Goal: Transaction & Acquisition: Purchase product/service

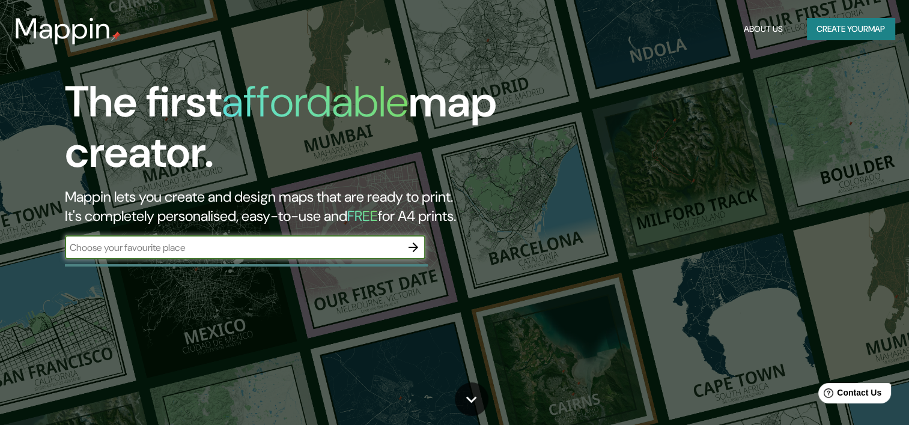
click at [183, 253] on input "text" at bounding box center [233, 248] width 336 height 14
type input "Argentina"
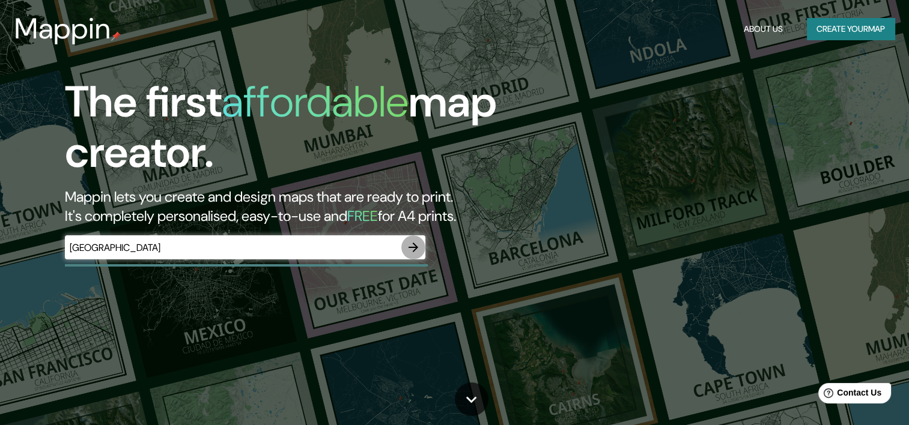
click at [418, 243] on icon "button" at bounding box center [413, 247] width 14 height 14
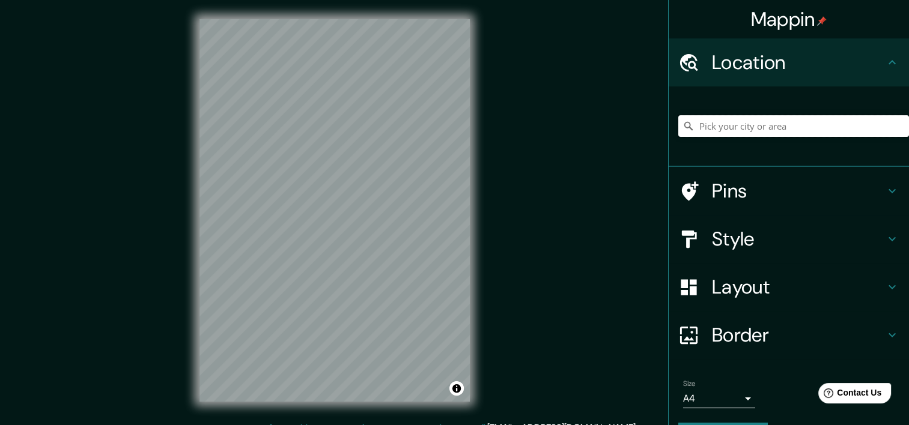
click at [798, 128] on input "Pick your city or area" at bounding box center [793, 126] width 231 height 22
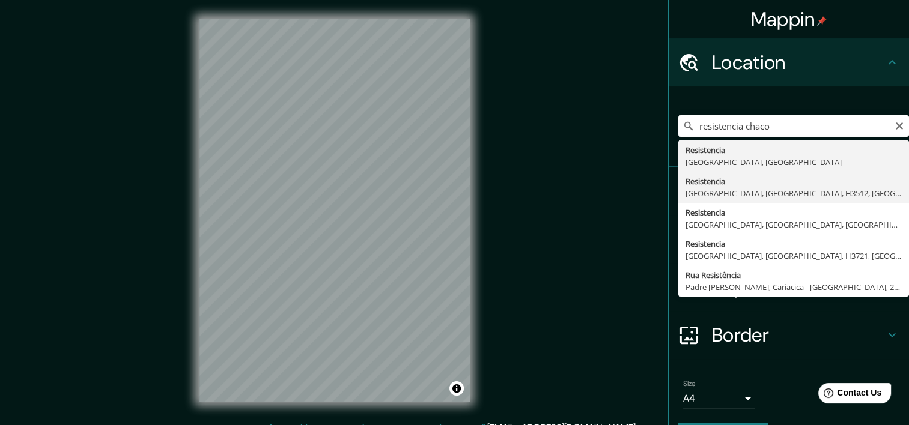
type input "Resistencia, Puerto Vilelas, Provincia de Chaco, H3512, Argentina"
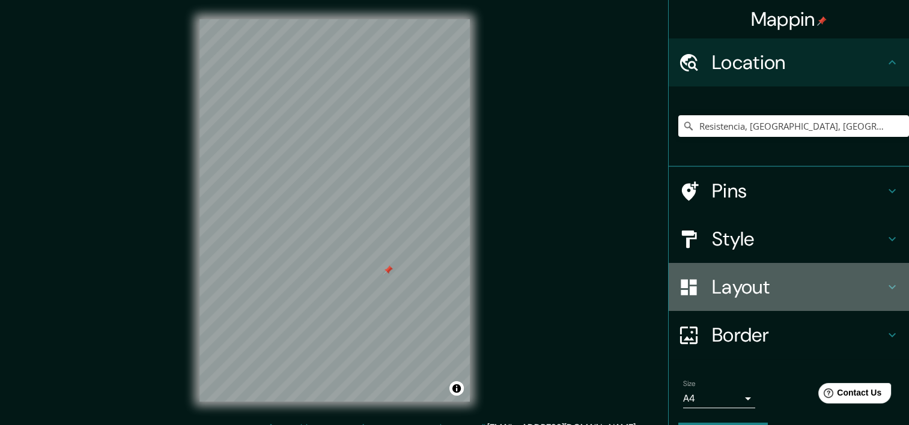
click at [803, 290] on h4 "Layout" at bounding box center [798, 287] width 173 height 24
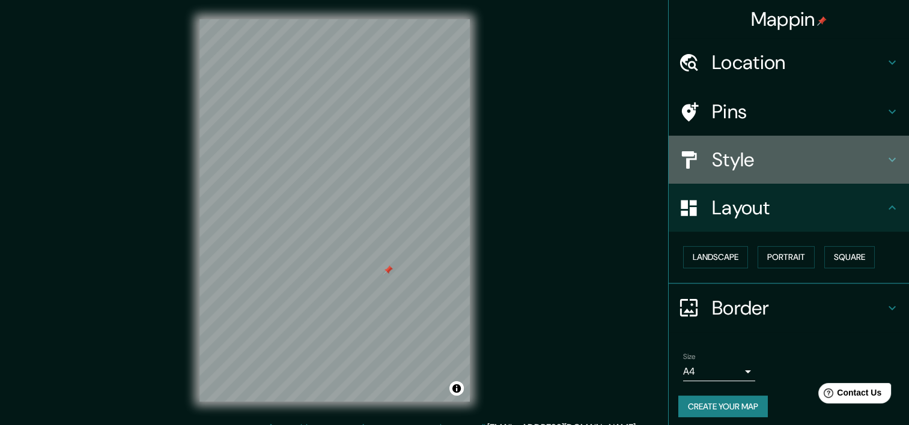
click at [780, 153] on h4 "Style" at bounding box center [798, 160] width 173 height 24
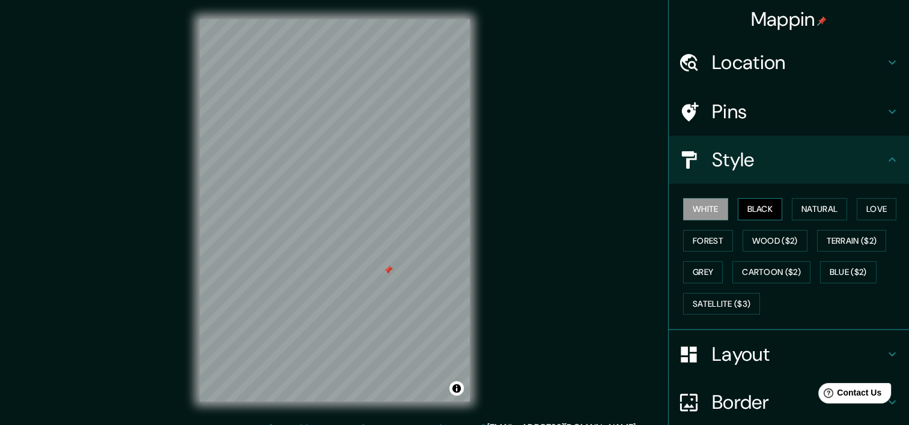
click at [760, 203] on button "Black" at bounding box center [760, 209] width 45 height 22
click at [802, 201] on button "Natural" at bounding box center [819, 209] width 55 height 22
click at [867, 197] on div "White Black Natural Love Forest Wood ($2) Terrain ($2) Grey Cartoon ($2) Blue (…" at bounding box center [793, 256] width 231 height 126
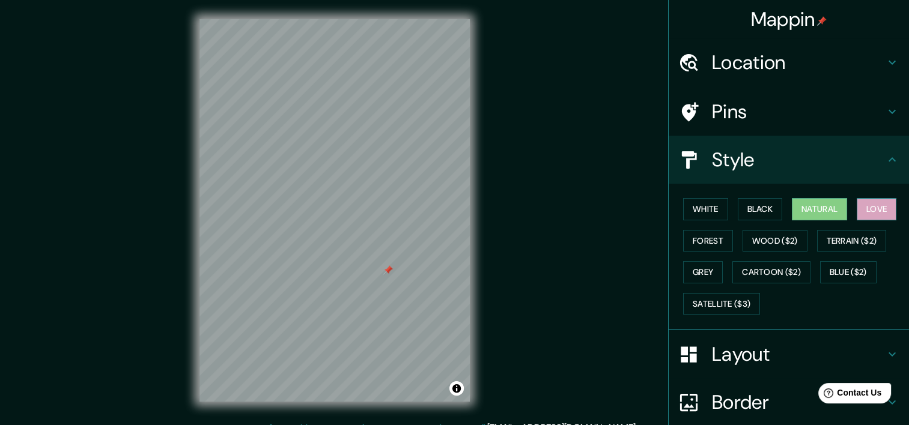
click at [867, 200] on button "Love" at bounding box center [877, 209] width 40 height 22
click at [693, 239] on button "Forest" at bounding box center [708, 241] width 50 height 22
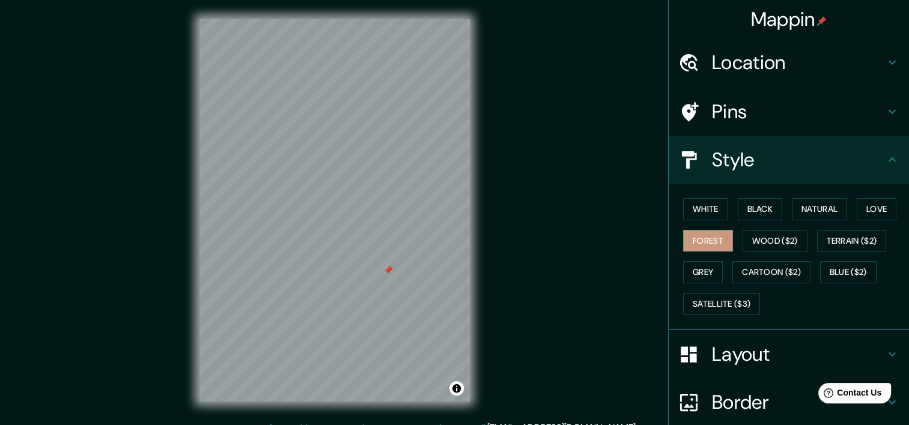
click at [704, 291] on div "White Black Natural Love Forest Wood ($2) Terrain ($2) Grey Cartoon ($2) Blue (…" at bounding box center [793, 256] width 231 height 126
click at [704, 296] on button "Satellite ($3)" at bounding box center [721, 304] width 77 height 22
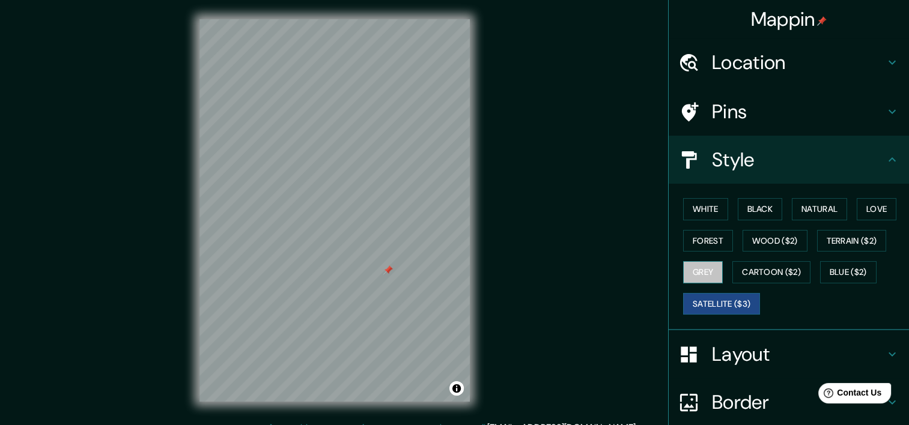
click at [695, 267] on button "Grey" at bounding box center [703, 272] width 40 height 22
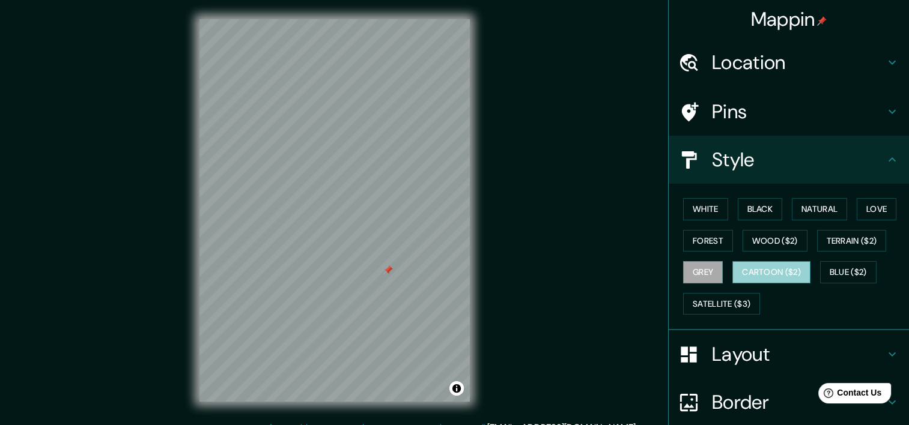
click at [752, 272] on button "Cartoon ($2)" at bounding box center [771, 272] width 78 height 22
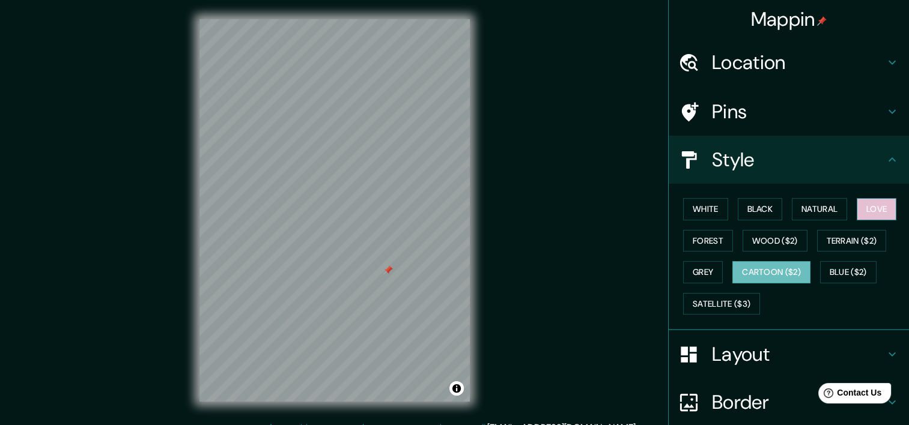
click at [888, 205] on button "Love" at bounding box center [877, 209] width 40 height 22
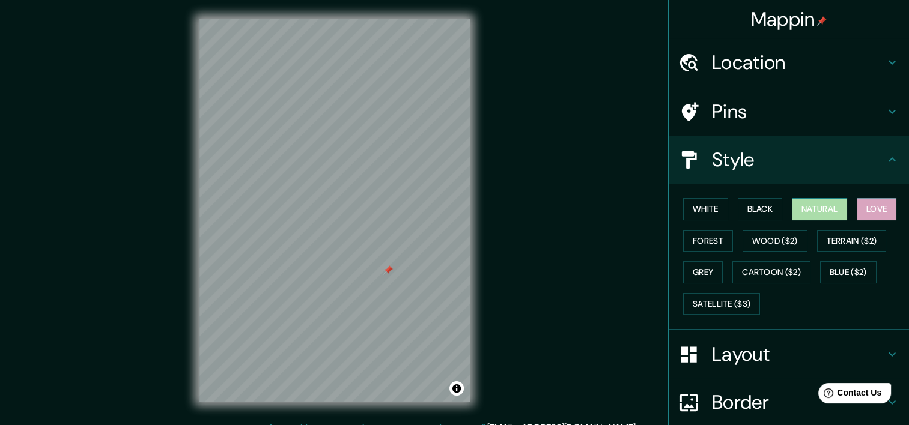
click at [830, 208] on button "Natural" at bounding box center [819, 209] width 55 height 22
click at [755, 211] on button "Black" at bounding box center [760, 209] width 45 height 22
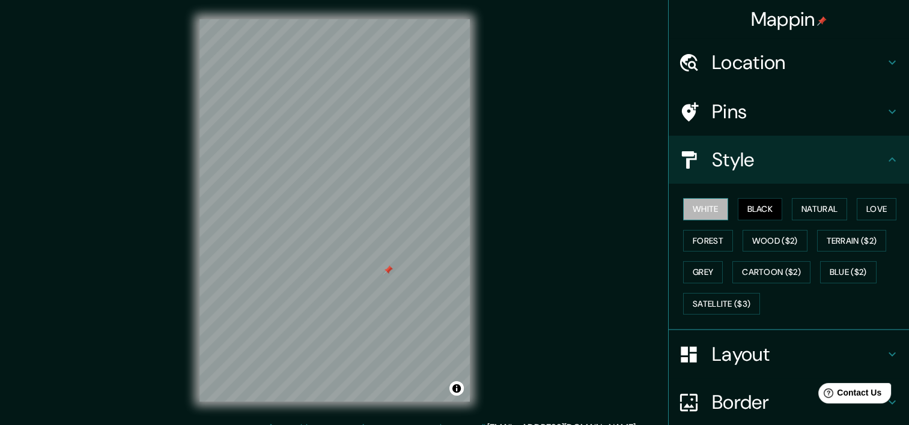
click at [699, 209] on button "White" at bounding box center [705, 209] width 45 height 22
click at [695, 241] on button "Forest" at bounding box center [708, 241] width 50 height 22
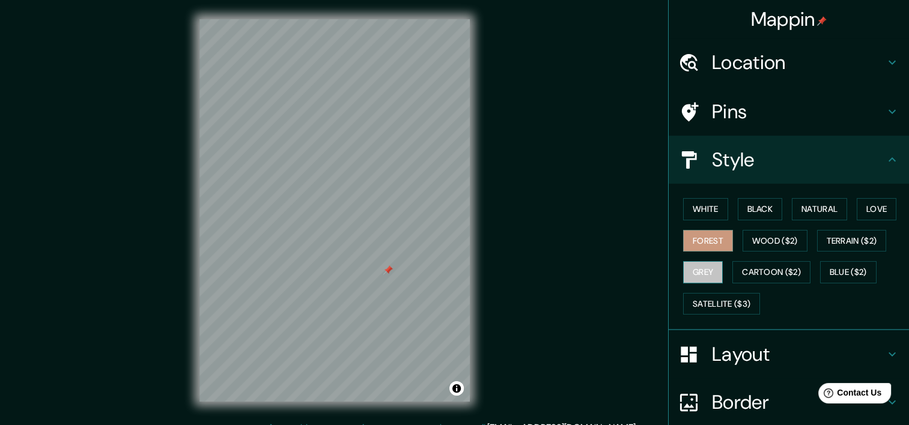
click at [696, 261] on button "Grey" at bounding box center [703, 272] width 40 height 22
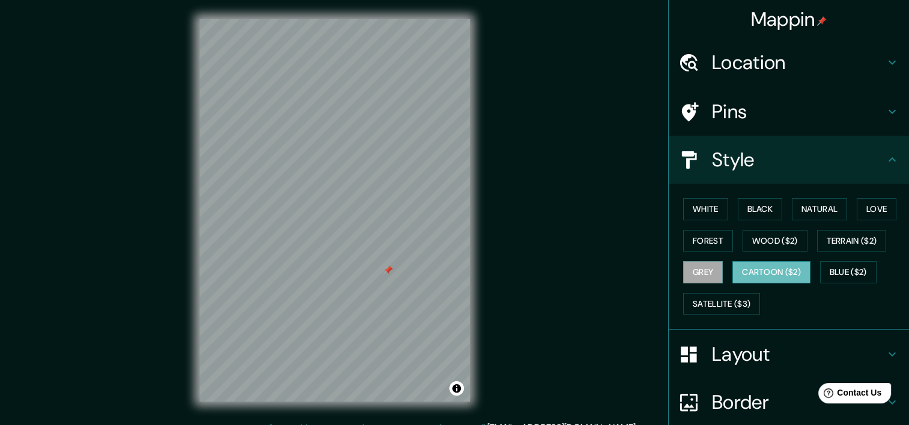
drag, startPoint x: 759, startPoint y: 258, endPoint x: 775, endPoint y: 271, distance: 20.1
click at [775, 271] on div "White Black Natural Love Forest Wood ($2) Terrain ($2) Grey Cartoon ($2) Blue (…" at bounding box center [793, 256] width 231 height 126
click at [775, 271] on button "Cartoon ($2)" at bounding box center [771, 272] width 78 height 22
click at [839, 271] on button "Blue ($2)" at bounding box center [848, 272] width 56 height 22
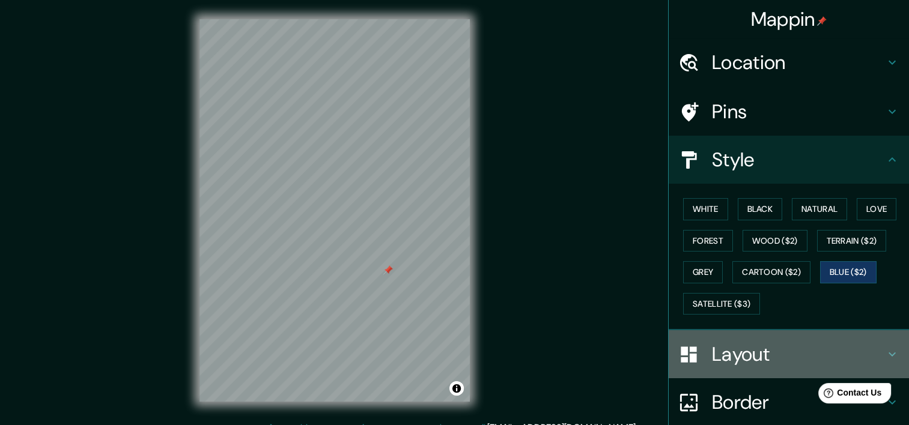
click at [750, 343] on h4 "Layout" at bounding box center [798, 354] width 173 height 24
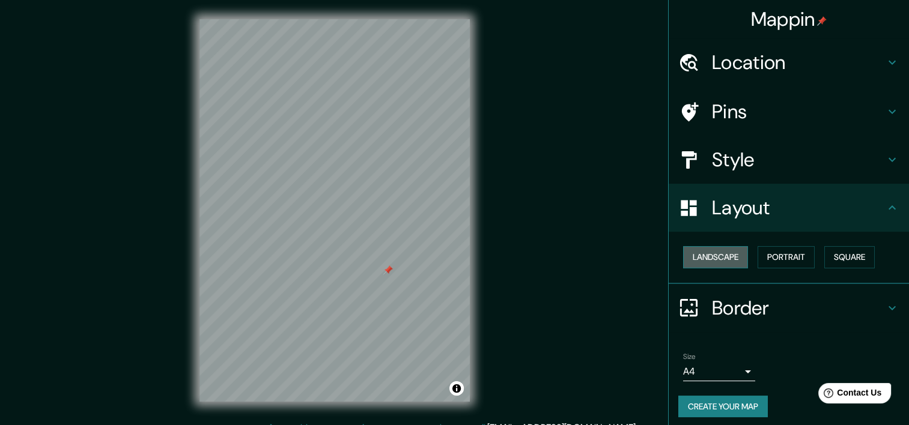
click at [724, 259] on button "Landscape" at bounding box center [715, 257] width 65 height 22
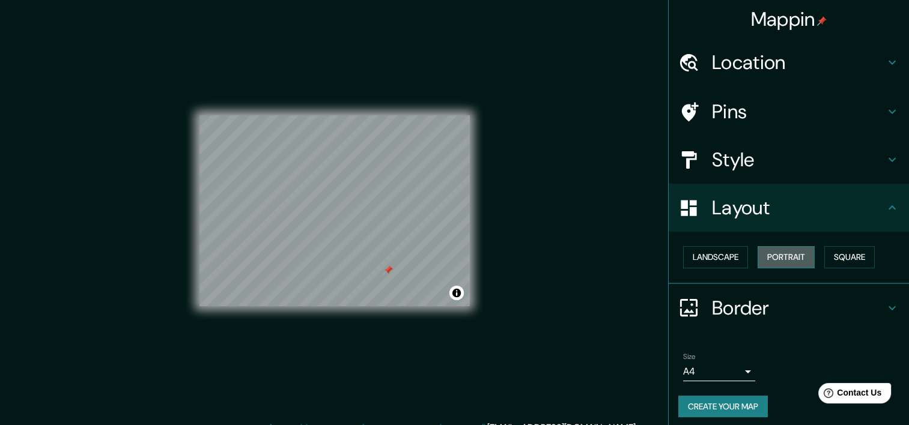
click at [778, 260] on button "Portrait" at bounding box center [786, 257] width 57 height 22
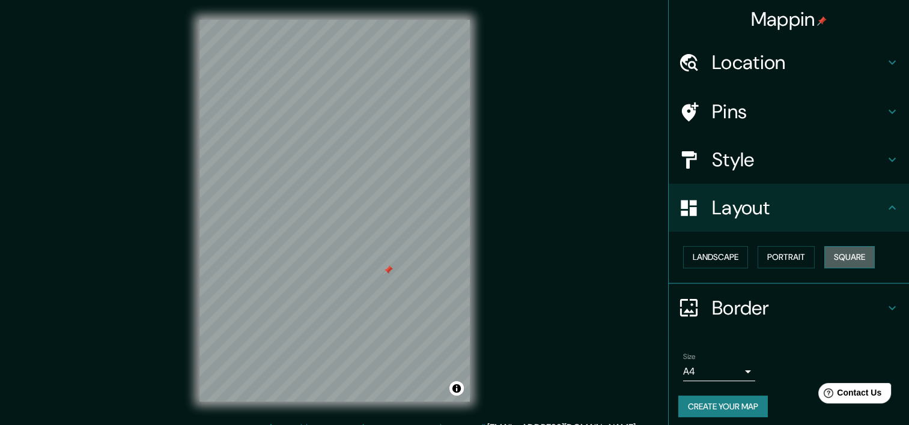
click at [833, 248] on button "Square" at bounding box center [849, 257] width 50 height 22
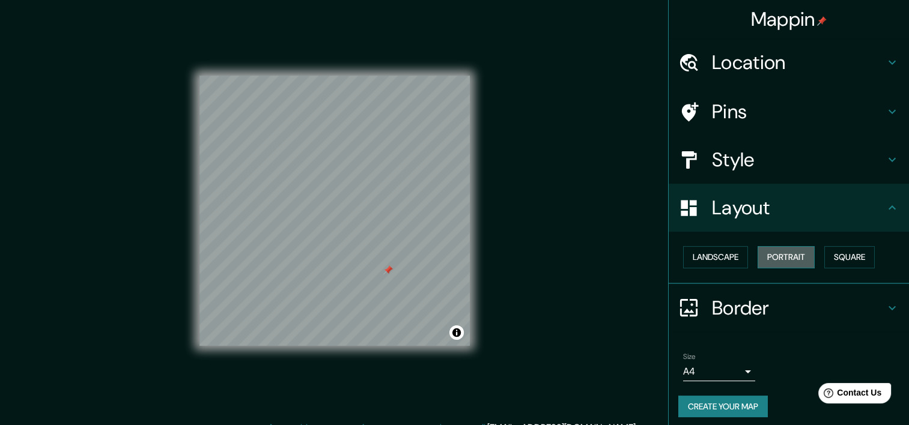
click at [789, 250] on button "Portrait" at bounding box center [786, 257] width 57 height 22
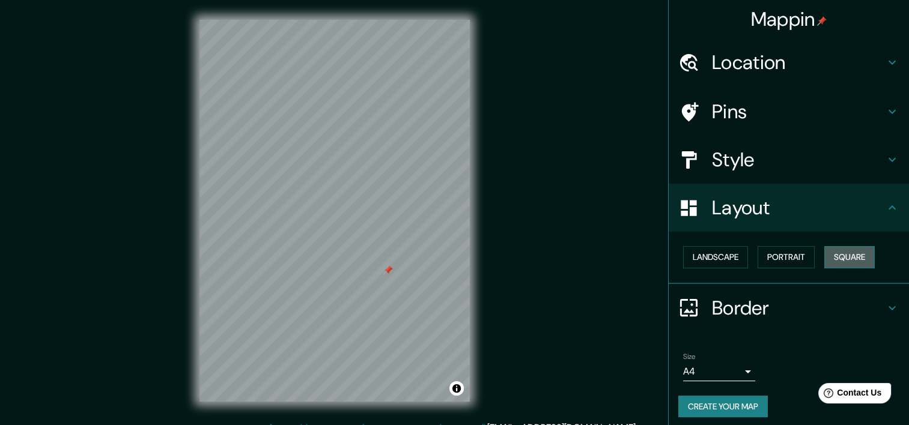
click at [849, 252] on button "Square" at bounding box center [849, 257] width 50 height 22
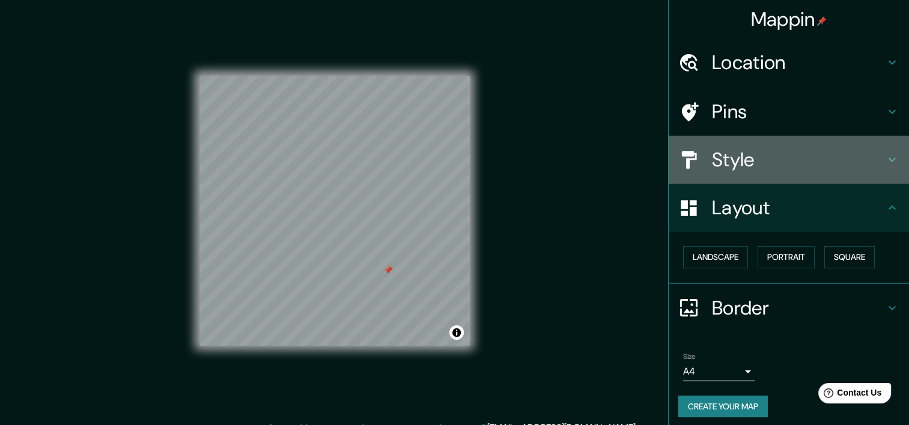
click at [746, 154] on h4 "Style" at bounding box center [798, 160] width 173 height 24
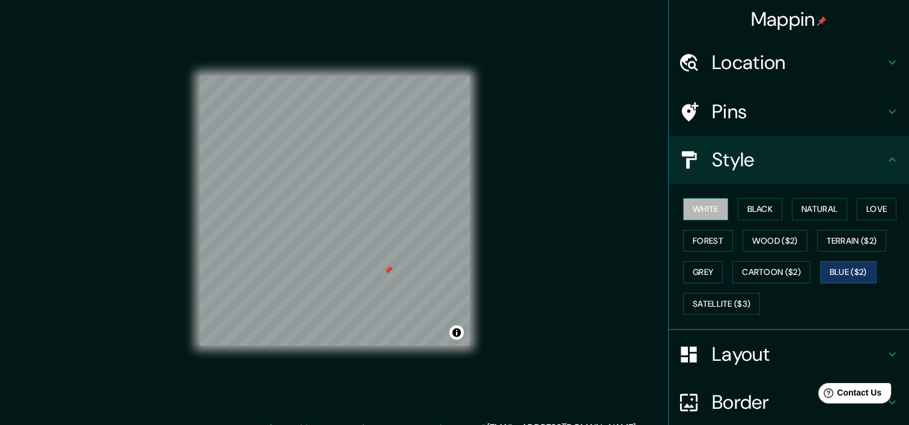
click at [701, 209] on button "White" at bounding box center [705, 209] width 45 height 22
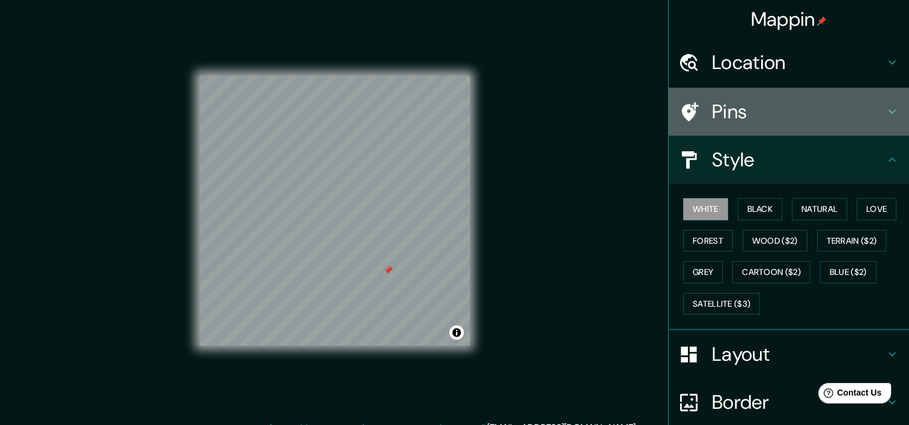
click at [764, 118] on h4 "Pins" at bounding box center [798, 112] width 173 height 24
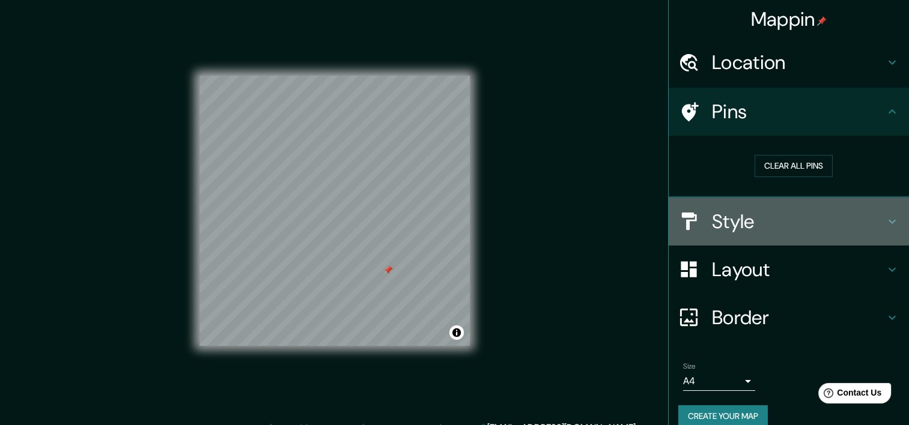
click at [729, 210] on h4 "Style" at bounding box center [798, 222] width 173 height 24
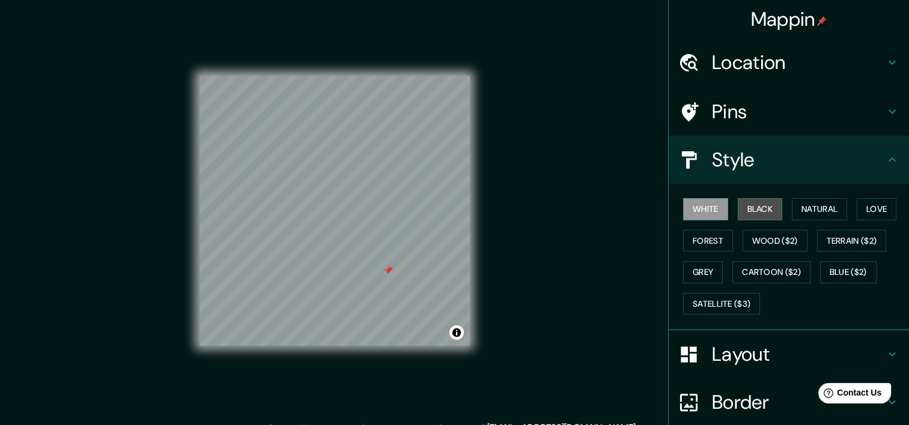
click at [749, 208] on button "Black" at bounding box center [760, 209] width 45 height 22
click at [455, 332] on button "Toggle attribution" at bounding box center [456, 333] width 14 height 14
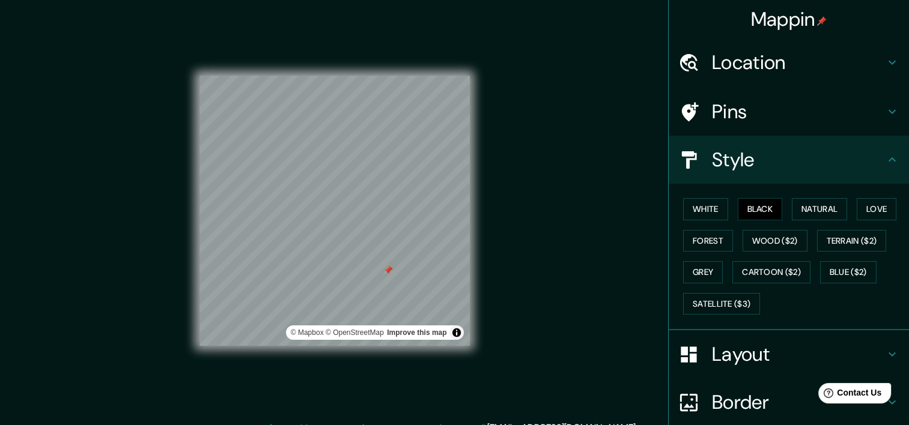
click at [587, 263] on div "Mappin Location Resistencia, Puerto Vilelas, Provincia de Chaco, H3512, Argenti…" at bounding box center [454, 220] width 909 height 440
click at [807, 207] on button "Natural" at bounding box center [819, 209] width 55 height 22
click at [873, 205] on button "Love" at bounding box center [877, 209] width 40 height 22
click at [691, 235] on button "Forest" at bounding box center [708, 241] width 50 height 22
click at [776, 237] on button "Wood ($2)" at bounding box center [775, 241] width 65 height 22
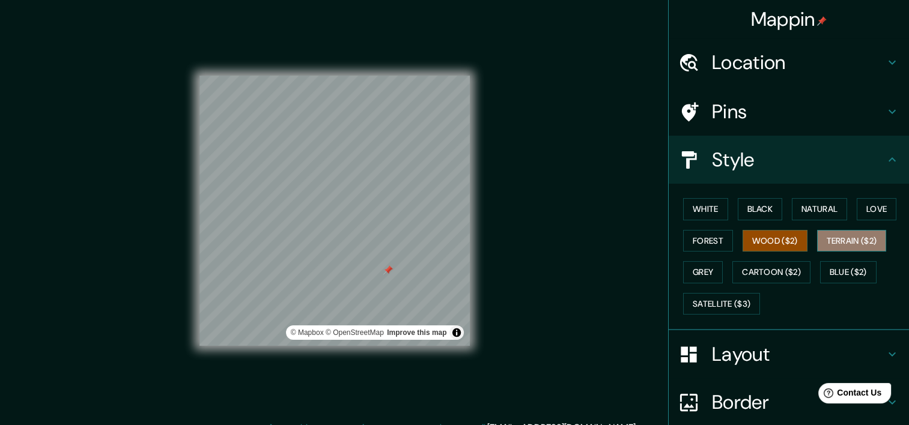
click at [817, 235] on button "Terrain ($2)" at bounding box center [852, 241] width 70 height 22
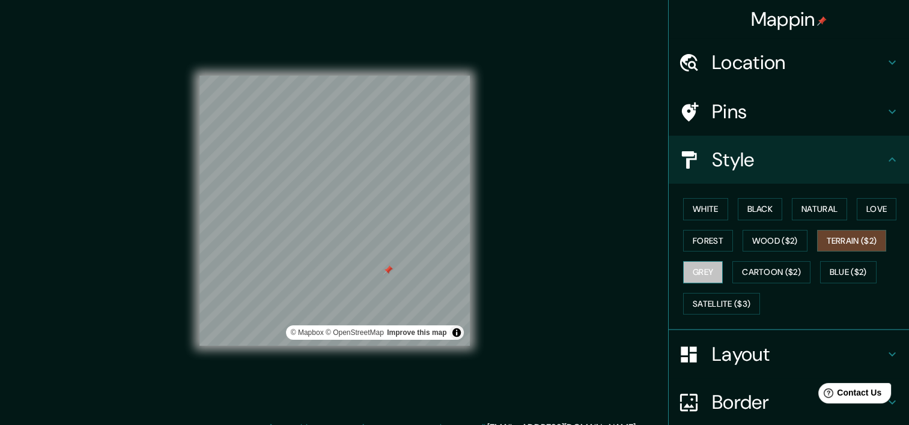
click at [702, 270] on button "Grey" at bounding box center [703, 272] width 40 height 22
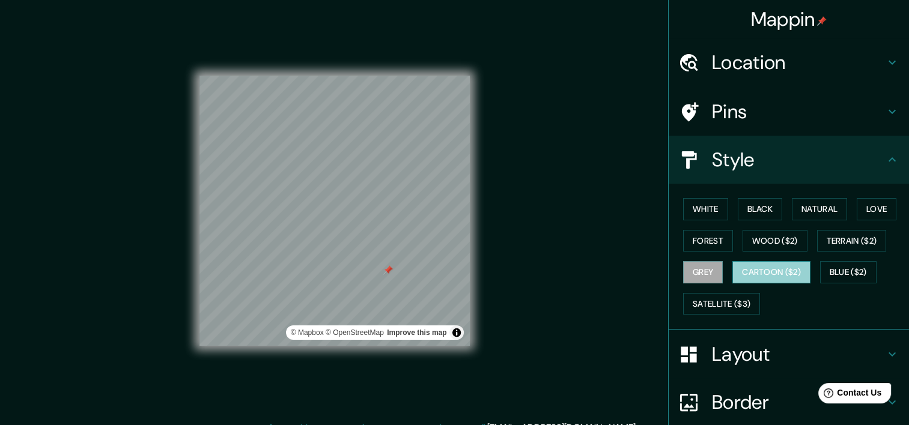
click at [760, 270] on button "Cartoon ($2)" at bounding box center [771, 272] width 78 height 22
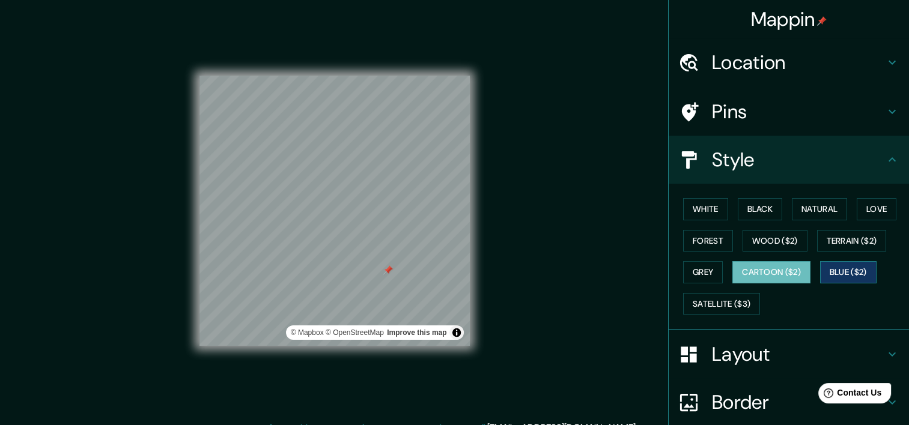
click at [821, 269] on button "Blue ($2)" at bounding box center [848, 272] width 56 height 22
click at [788, 248] on button "Wood ($2)" at bounding box center [775, 241] width 65 height 22
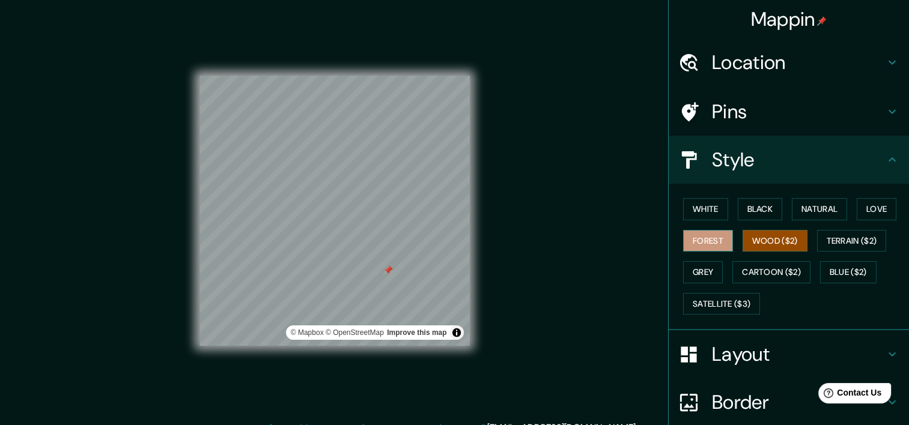
click at [715, 241] on button "Forest" at bounding box center [708, 241] width 50 height 22
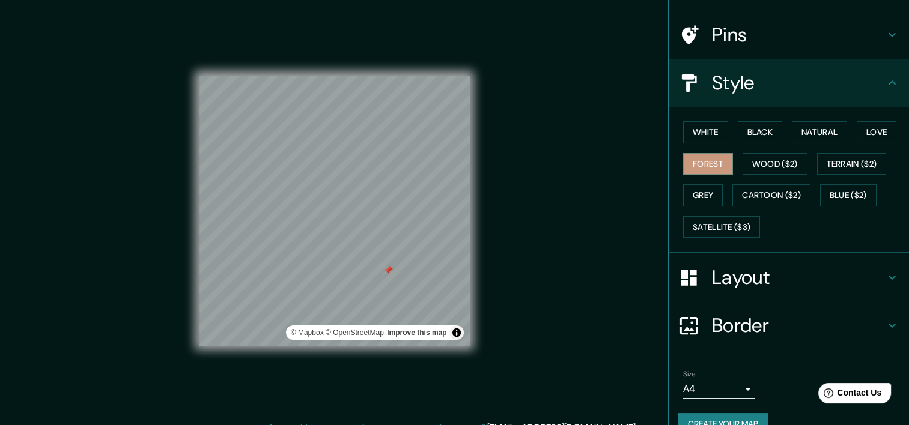
scroll to position [99, 0]
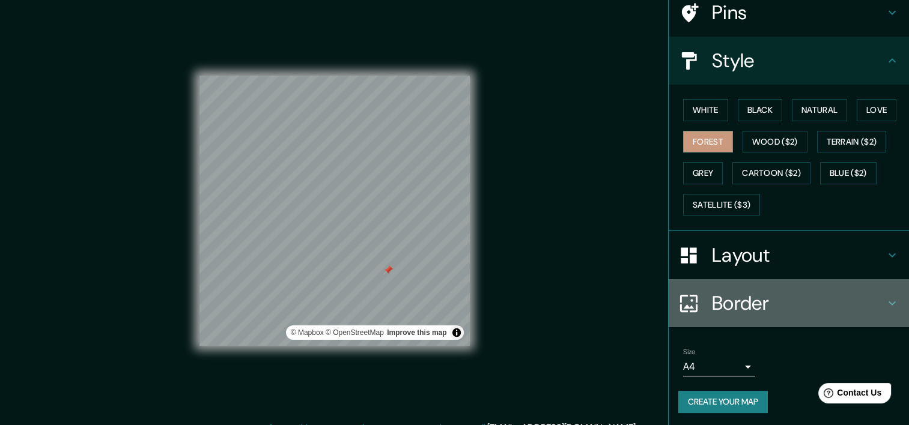
click at [764, 291] on h4 "Border" at bounding box center [798, 303] width 173 height 24
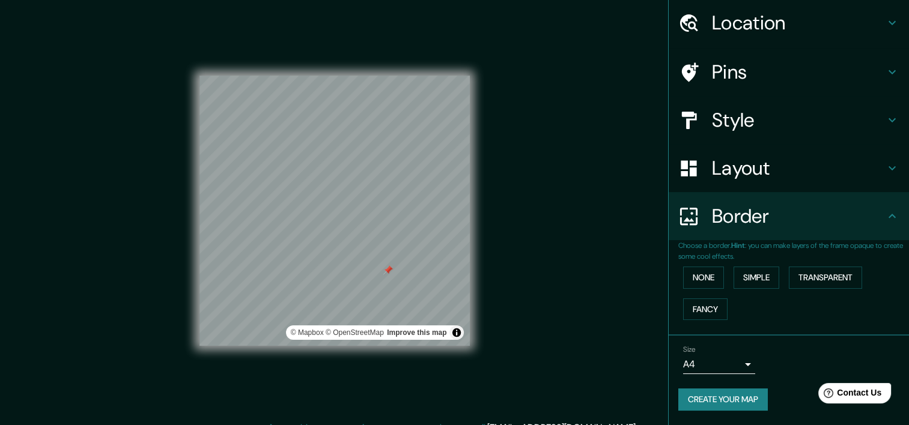
scroll to position [38, 0]
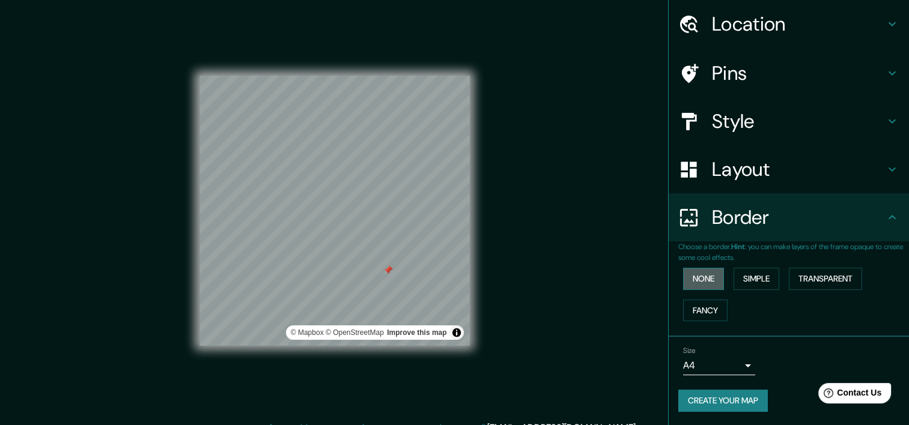
click at [709, 276] on button "None" at bounding box center [703, 279] width 41 height 22
click at [743, 277] on button "Simple" at bounding box center [756, 279] width 46 height 22
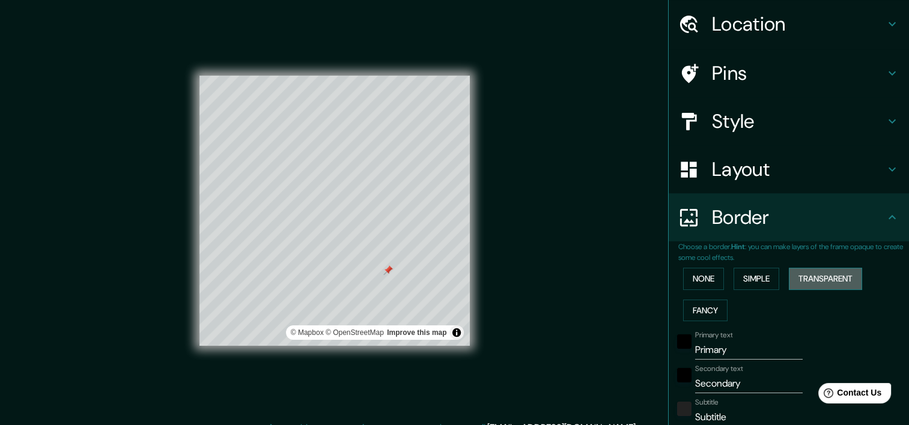
click at [814, 286] on button "Transparent" at bounding box center [825, 279] width 73 height 22
click at [683, 301] on button "Fancy" at bounding box center [705, 311] width 44 height 22
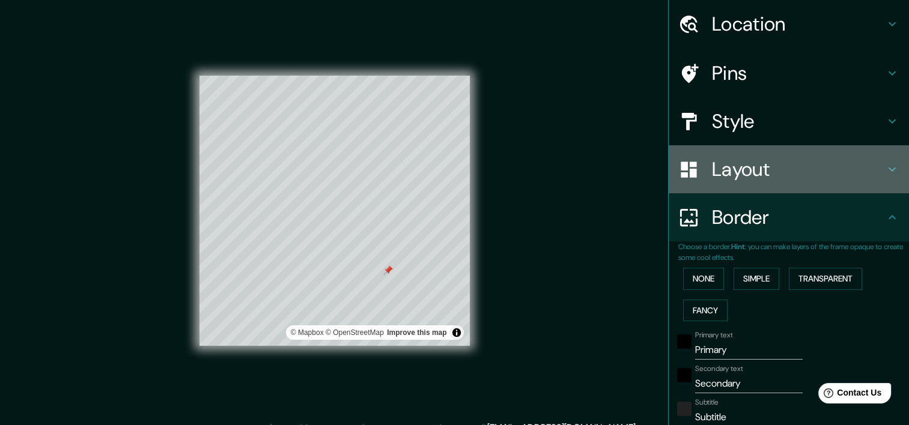
click at [756, 161] on h4 "Layout" at bounding box center [798, 169] width 173 height 24
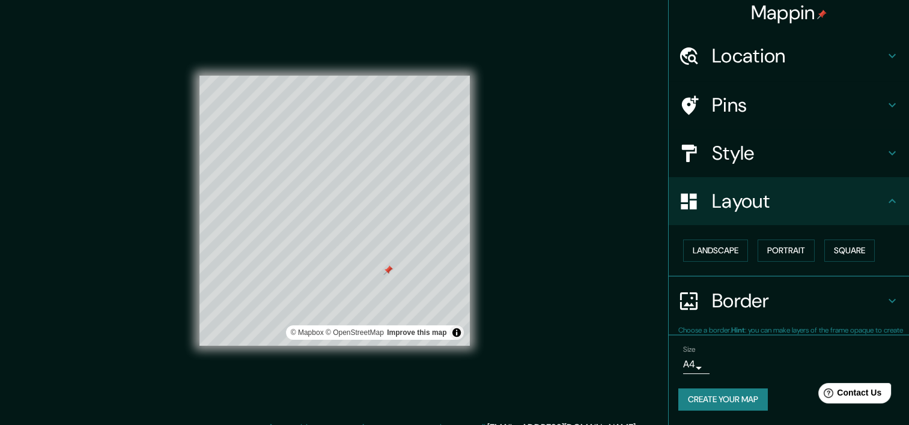
scroll to position [5, 0]
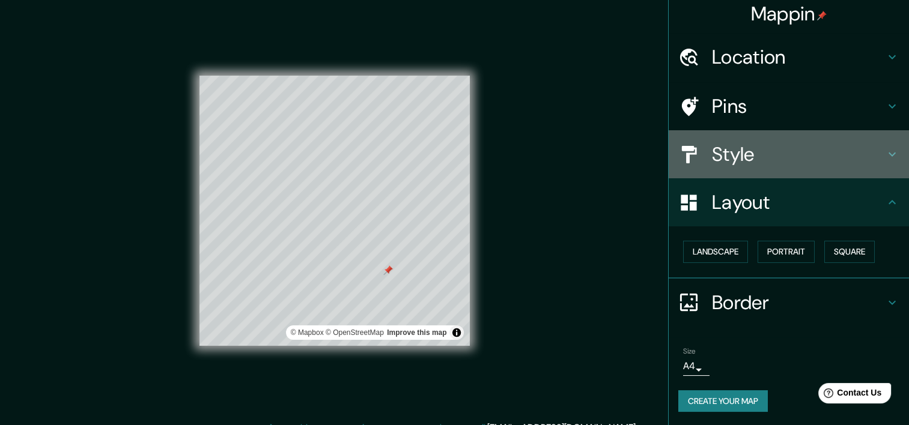
click at [712, 151] on h4 "Style" at bounding box center [798, 154] width 173 height 24
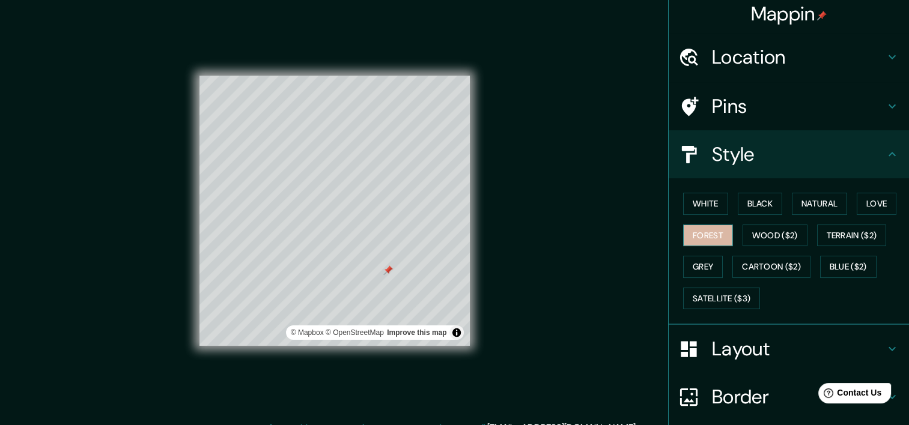
click at [709, 231] on button "Forest" at bounding box center [708, 236] width 50 height 22
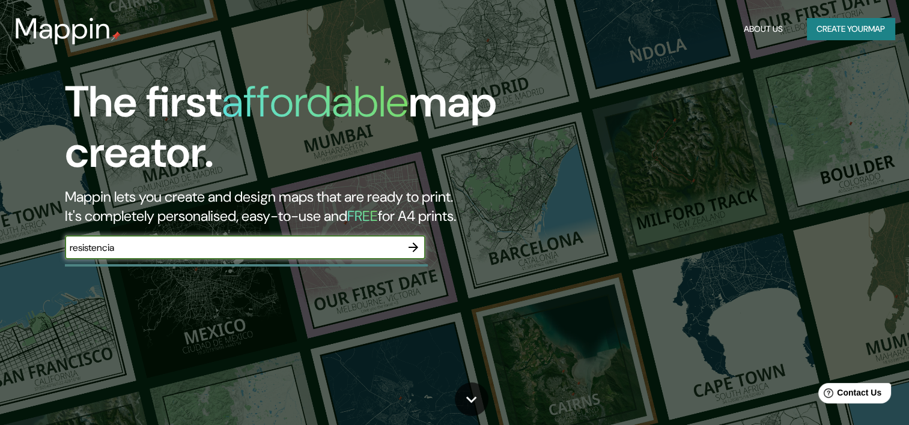
type input "resistencia"
click at [415, 245] on icon "button" at bounding box center [413, 248] width 10 height 10
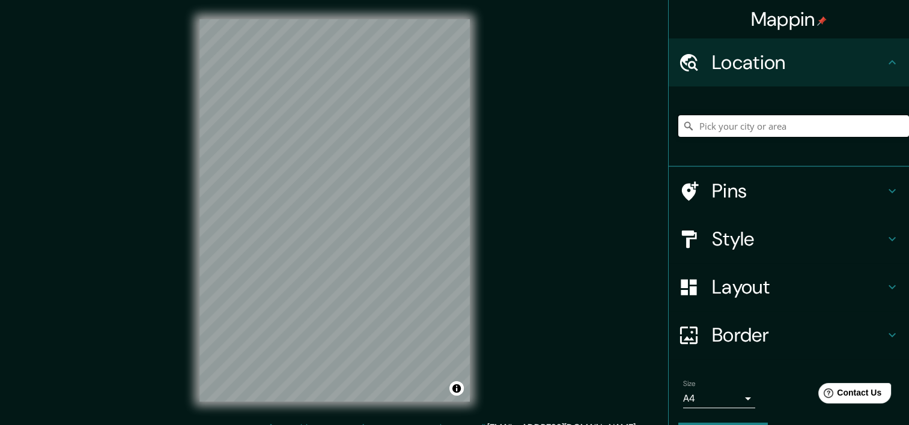
click at [826, 133] on input "Pick your city or area" at bounding box center [793, 126] width 231 height 22
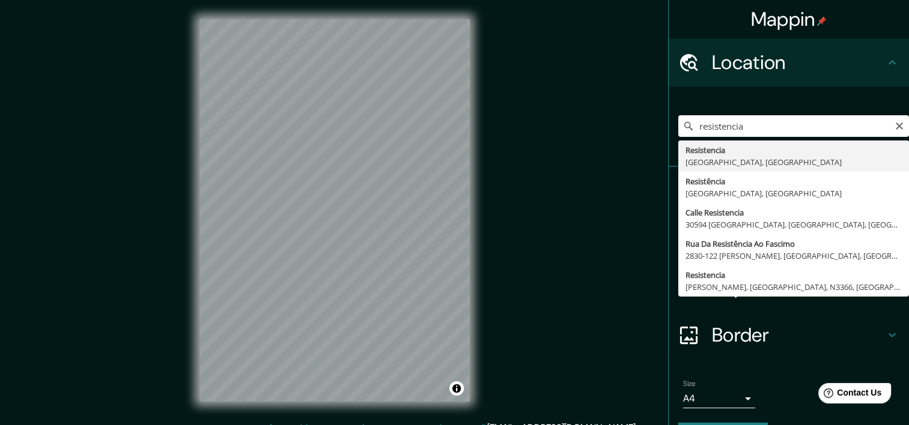
type input "Resistencia, [GEOGRAPHIC_DATA], [GEOGRAPHIC_DATA]"
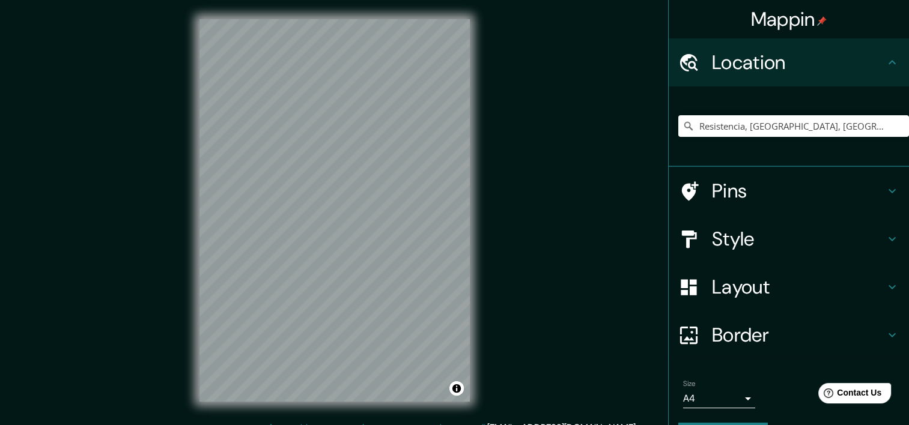
click at [744, 335] on h4 "Border" at bounding box center [798, 335] width 173 height 24
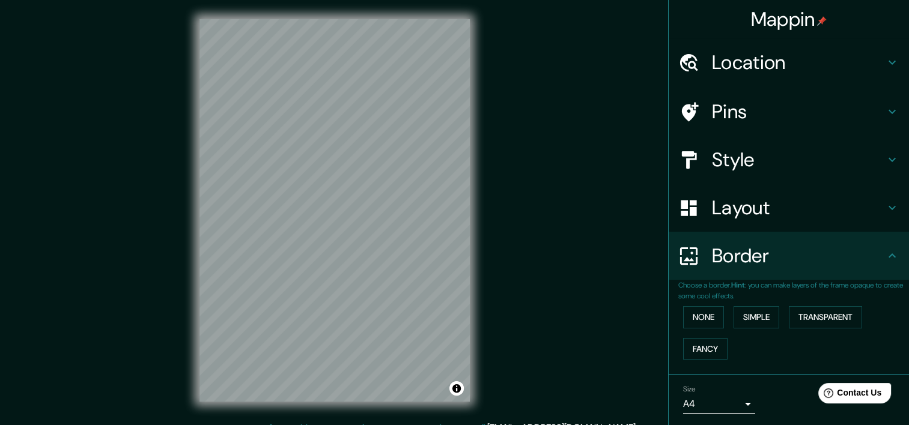
click at [750, 210] on h4 "Layout" at bounding box center [798, 208] width 173 height 24
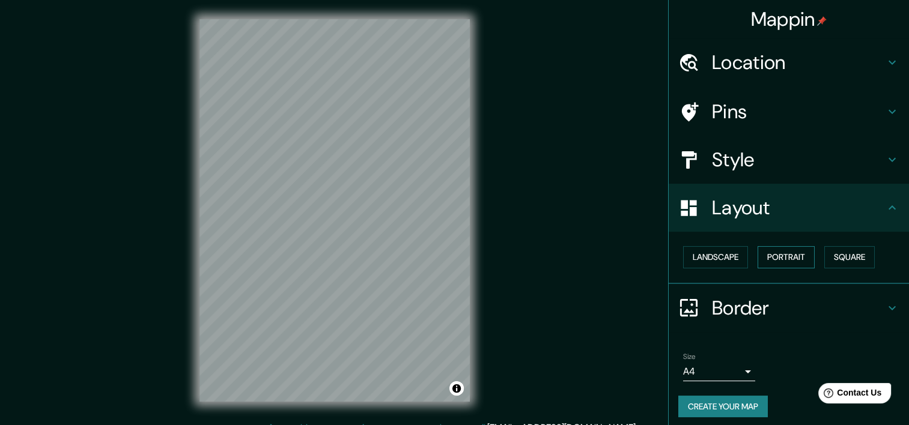
click at [771, 263] on button "Portrait" at bounding box center [786, 257] width 57 height 22
click at [851, 258] on button "Square" at bounding box center [849, 257] width 50 height 22
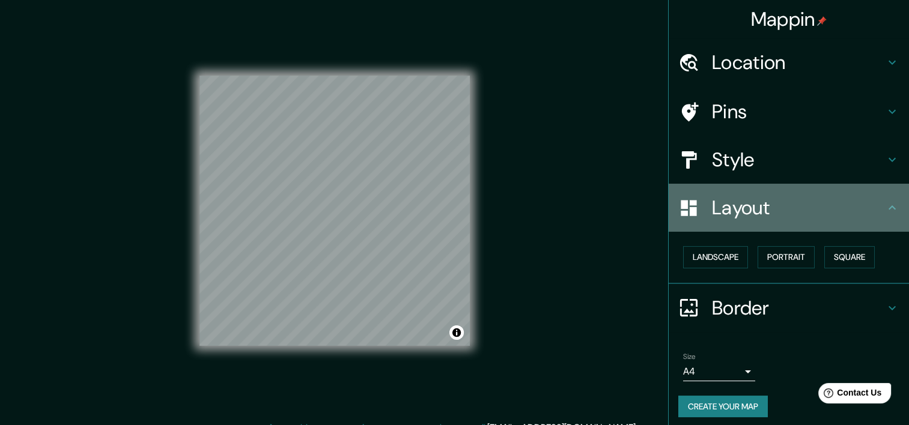
click at [755, 184] on div "Layout" at bounding box center [789, 208] width 240 height 48
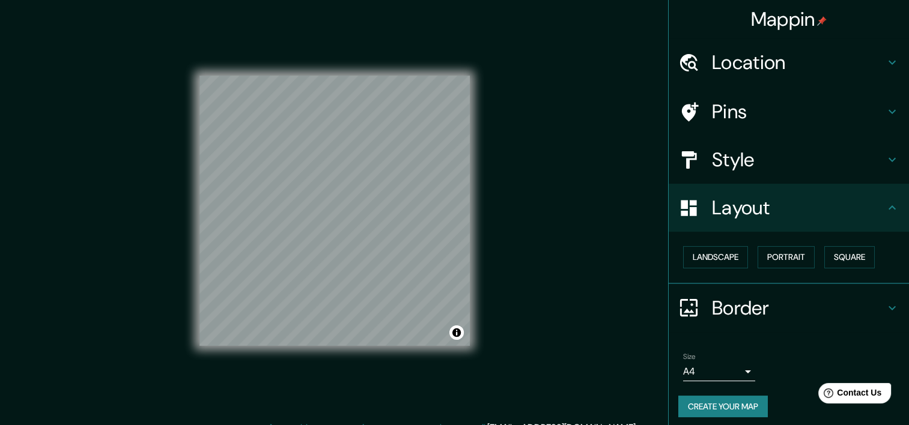
click at [750, 157] on h4 "Style" at bounding box center [798, 160] width 173 height 24
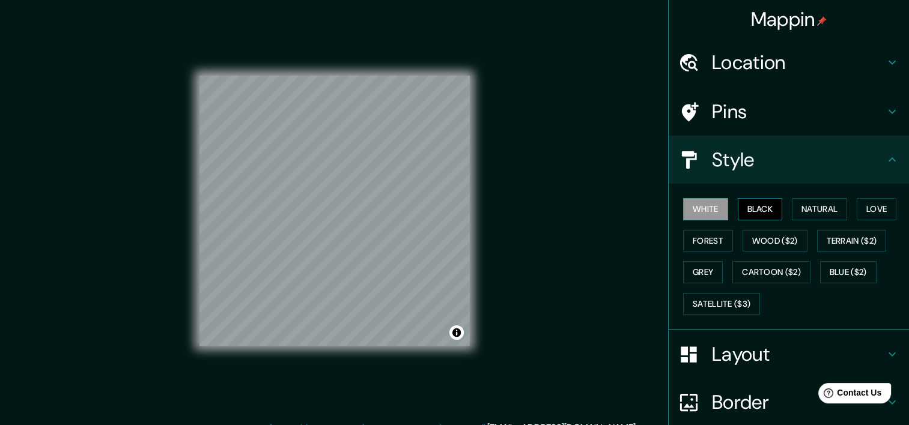
click at [752, 208] on button "Black" at bounding box center [760, 209] width 45 height 22
click at [824, 212] on button "Natural" at bounding box center [819, 209] width 55 height 22
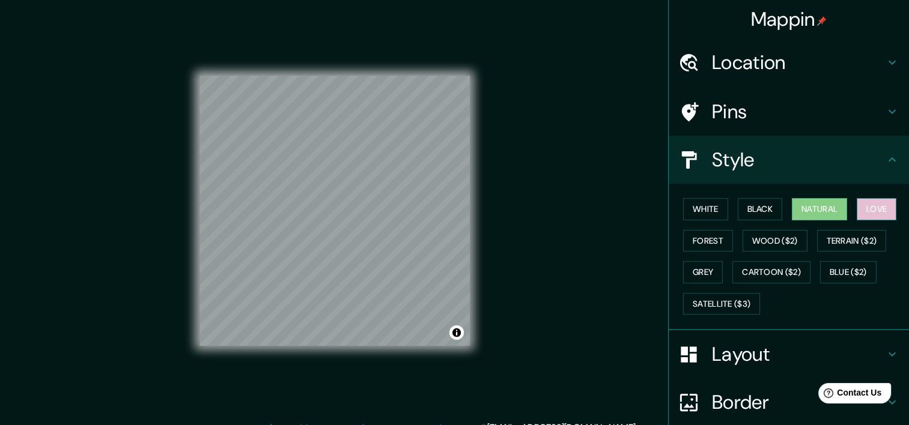
click at [872, 212] on button "Love" at bounding box center [877, 209] width 40 height 22
click at [697, 211] on button "White" at bounding box center [705, 209] width 45 height 22
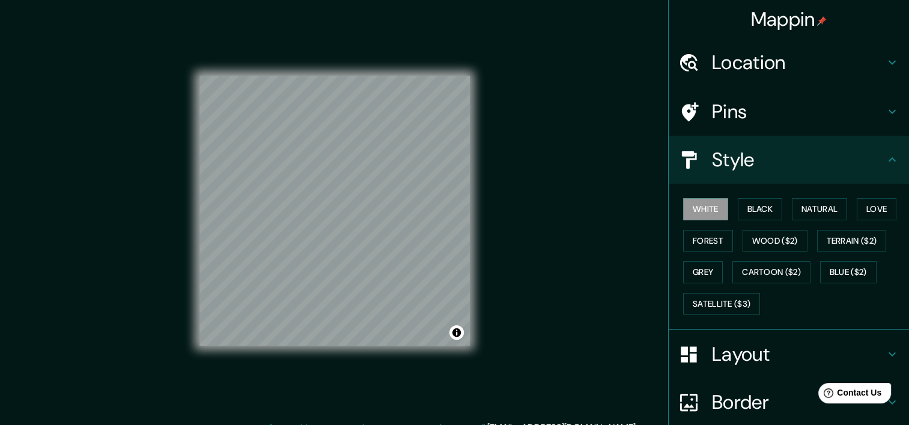
click at [529, 248] on div "Mappin Location Resistencia, [GEOGRAPHIC_DATA], [GEOGRAPHIC_DATA] Pins Style Wh…" at bounding box center [454, 220] width 909 height 440
click at [749, 204] on button "Black" at bounding box center [760, 209] width 45 height 22
click at [511, 263] on div "Mappin Location Resistencia, [GEOGRAPHIC_DATA], [GEOGRAPHIC_DATA] Pins Style Wh…" at bounding box center [454, 220] width 909 height 440
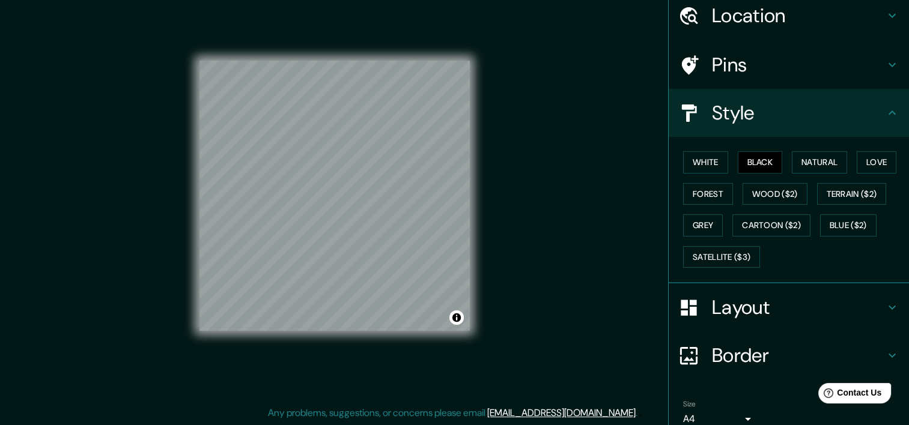
scroll to position [99, 0]
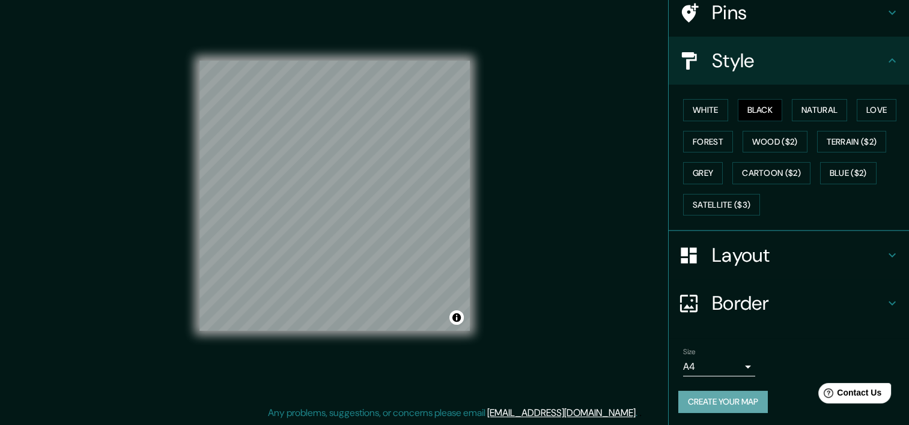
click at [753, 404] on button "Create your map" at bounding box center [723, 402] width 90 height 22
click at [775, 359] on div "Size A4 single" at bounding box center [788, 362] width 221 height 38
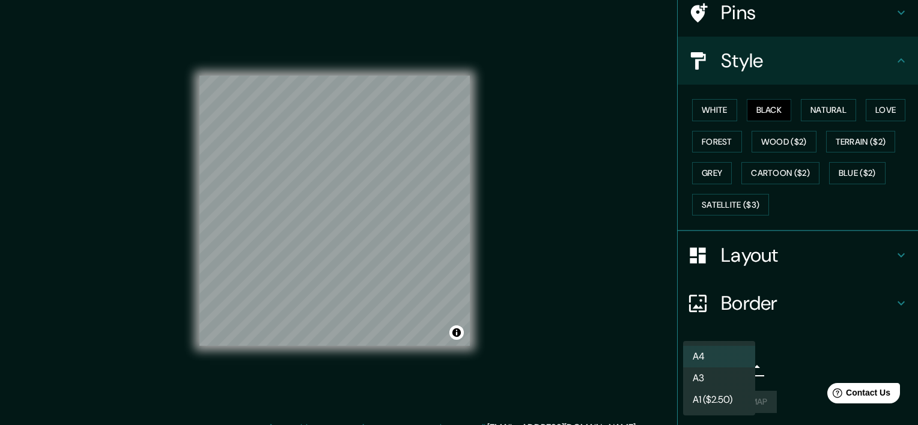
click at [728, 363] on body "Mappin Location Resistencia, [GEOGRAPHIC_DATA], [GEOGRAPHIC_DATA] Pins Style Wh…" at bounding box center [459, 212] width 918 height 425
click at [805, 346] on div at bounding box center [459, 212] width 918 height 425
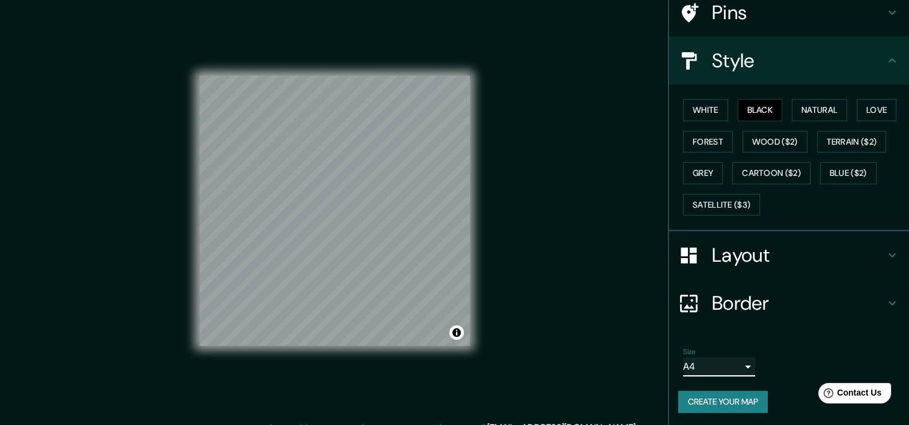
scroll to position [15, 0]
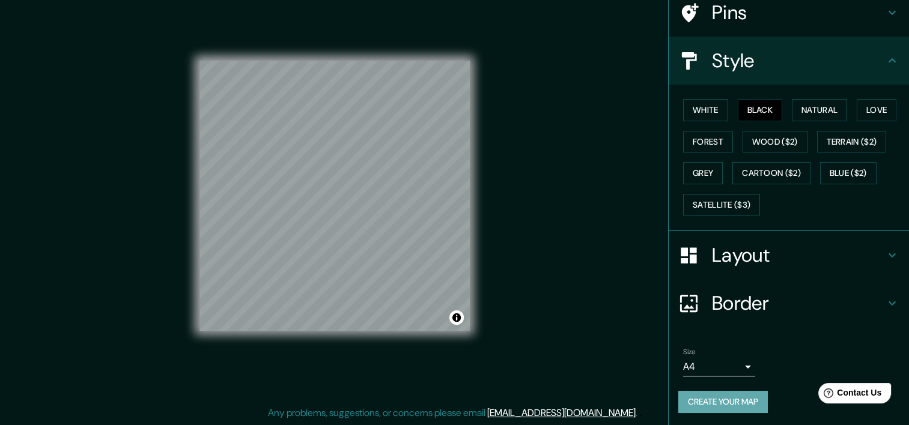
click at [709, 403] on button "Create your map" at bounding box center [723, 402] width 90 height 22
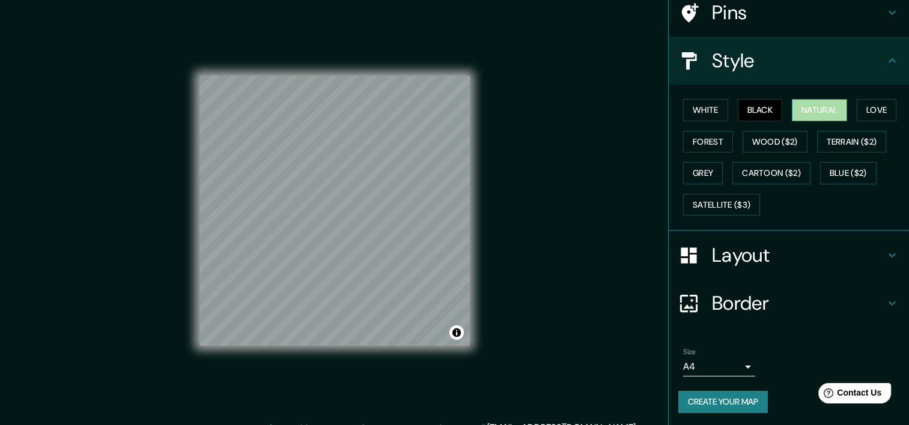
click at [809, 108] on button "Natural" at bounding box center [819, 110] width 55 height 22
click at [887, 115] on button "Love" at bounding box center [877, 110] width 40 height 22
